Goal: Find specific page/section: Find specific page/section

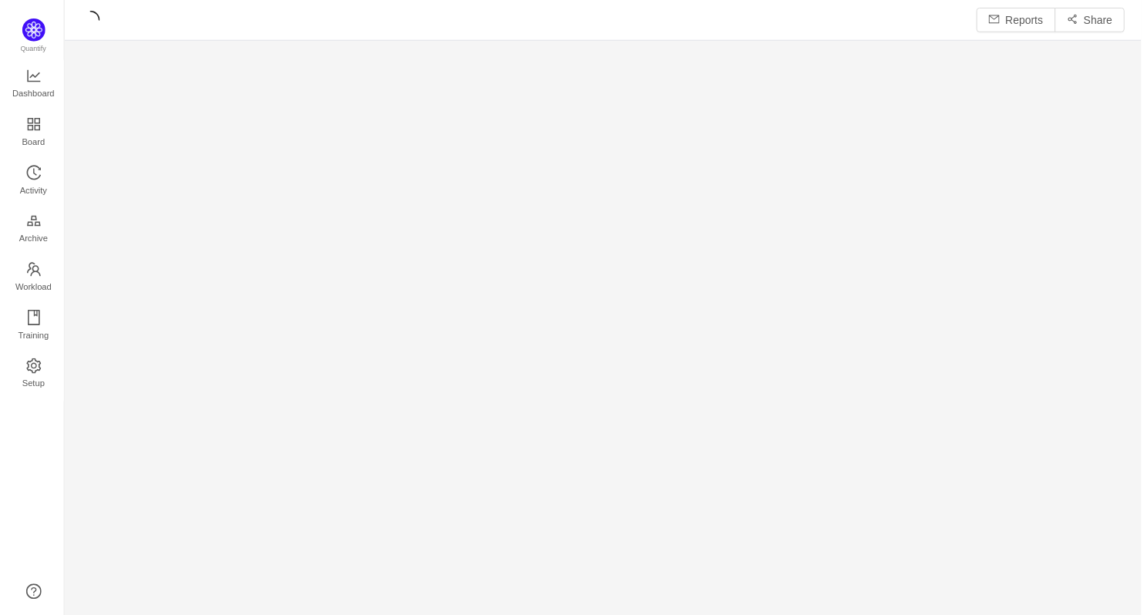
scroll to position [595, 1047]
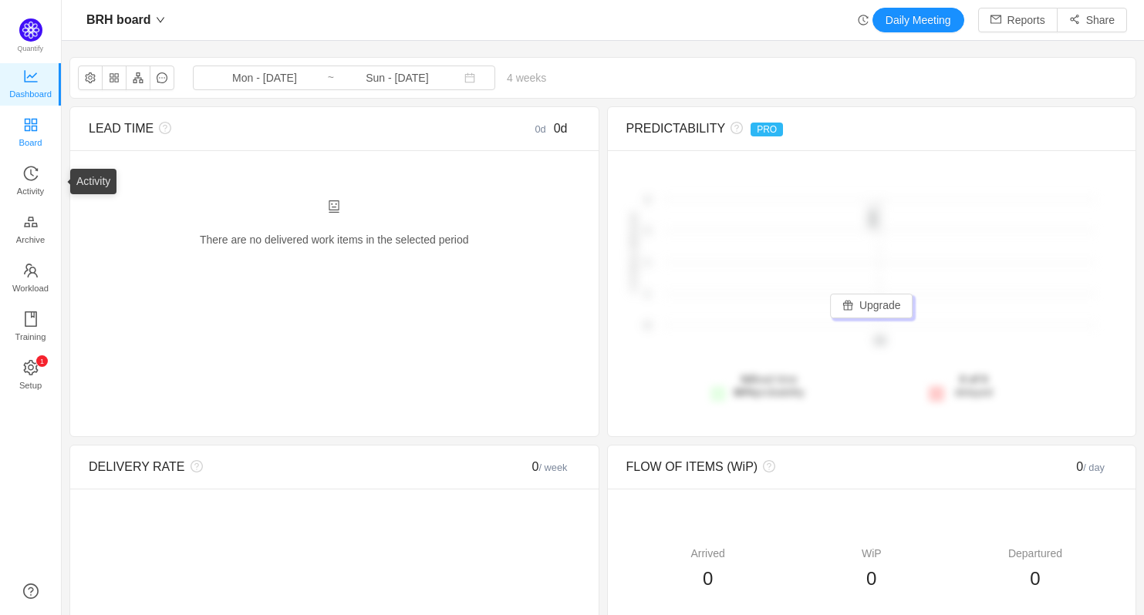
click at [26, 123] on icon "icon: appstore" at bounding box center [30, 124] width 15 height 15
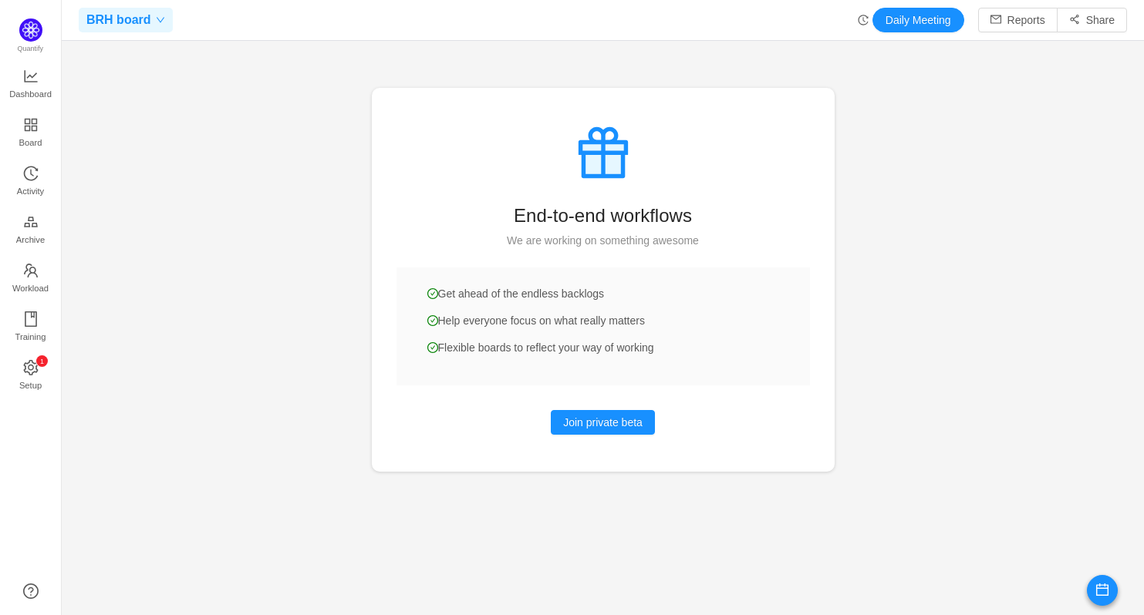
click at [159, 19] on icon "icon: down" at bounding box center [160, 19] width 9 height 9
click at [1000, 191] on div at bounding box center [603, 307] width 1082 height 615
